Goal: Find contact information: Find contact information

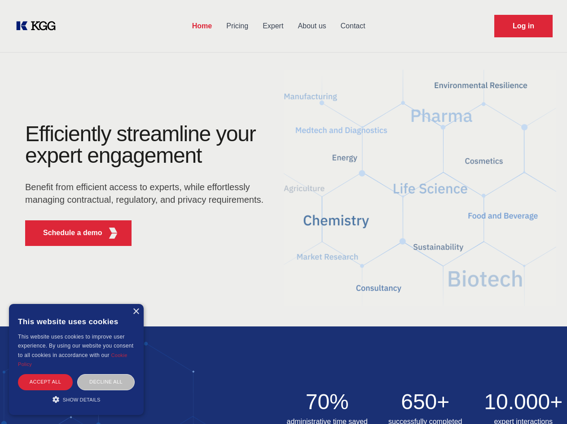
click at [284, 212] on div "Efficiently streamline your expert engagement Benefit from efficient access to …" at bounding box center [147, 188] width 273 height 130
click at [67, 233] on p "Schedule a demo" at bounding box center [72, 232] width 59 height 11
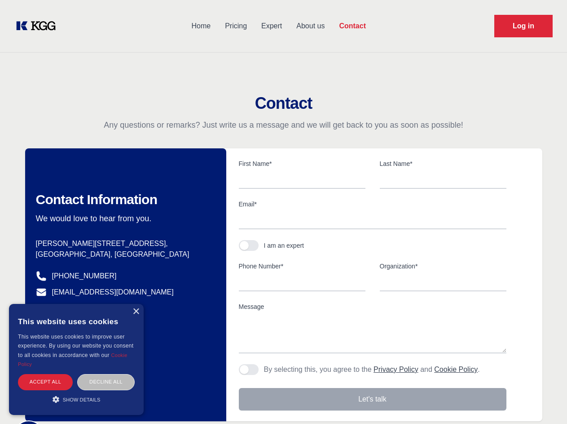
click at [136, 311] on div "× This website uses cookies This website uses cookies to improve user experienc…" at bounding box center [76, 359] width 135 height 111
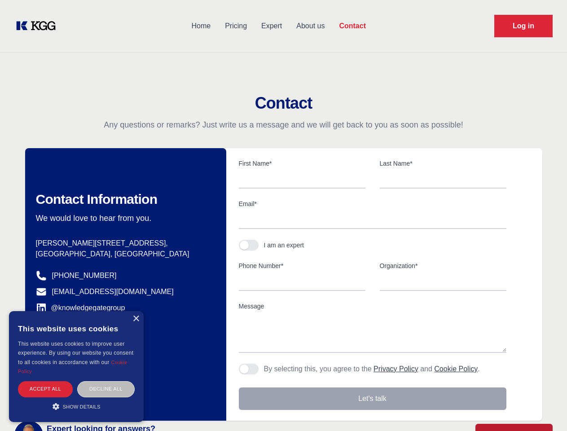
click at [45, 381] on div "Accept all" at bounding box center [45, 389] width 55 height 16
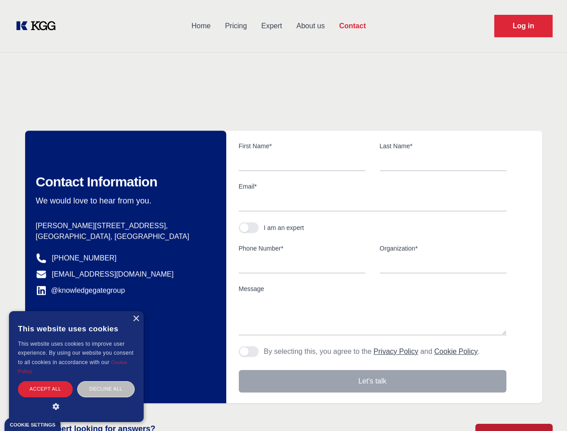
click at [106, 381] on div "Contact Information We would love to hear from you. Postal address [PERSON_NAME…" at bounding box center [125, 267] width 201 height 273
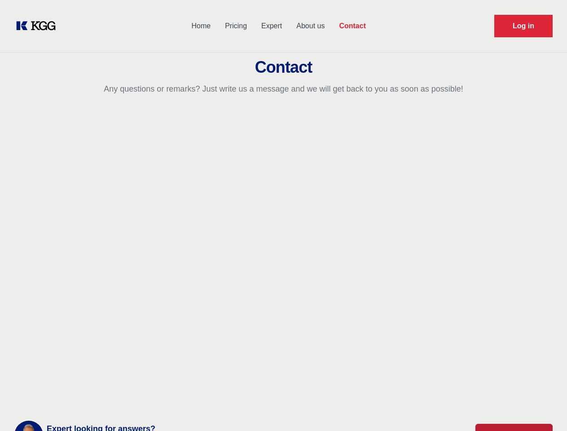
click at [76, 399] on main "Contact Any questions or remarks? Just write us a message and we will get back …" at bounding box center [283, 234] width 567 height 468
